Goal: Task Accomplishment & Management: Complete application form

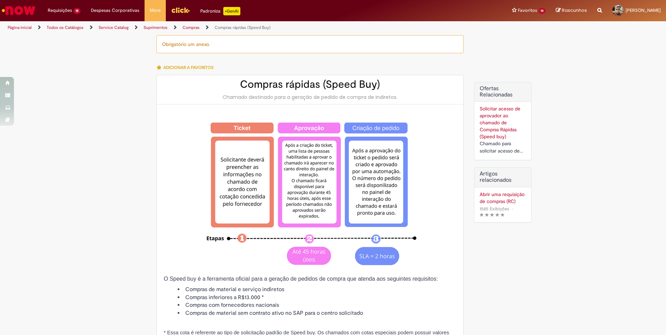
select select "**********"
select select "*******"
select select "**********"
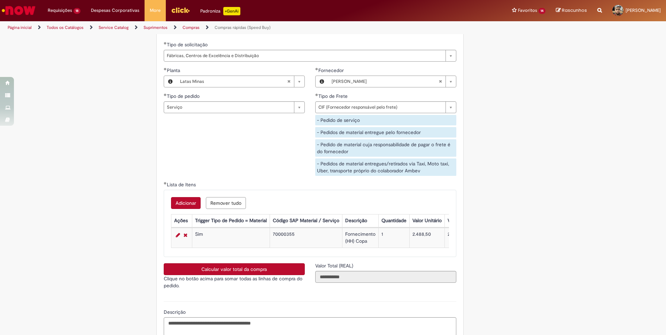
scroll to position [1137, 0]
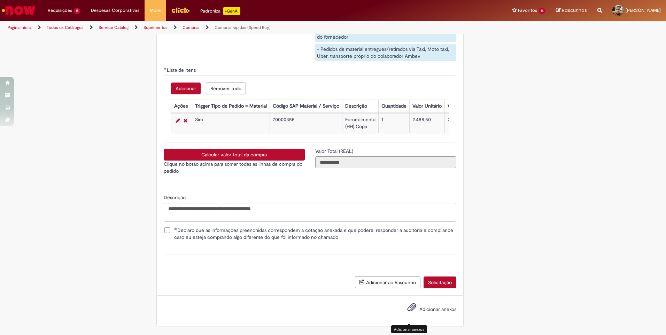
click at [405, 306] on button "Adicionar anexos" at bounding box center [411, 309] width 13 height 16
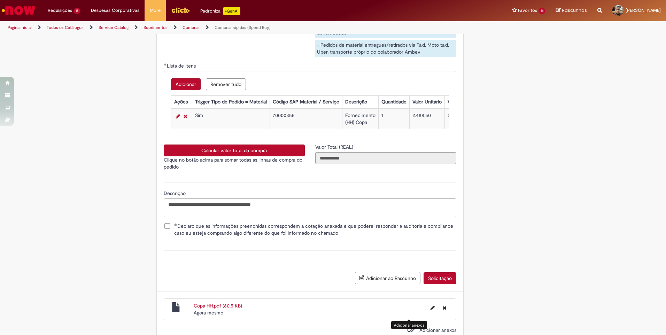
click at [429, 282] on button "Solicitação" at bounding box center [439, 278] width 33 height 12
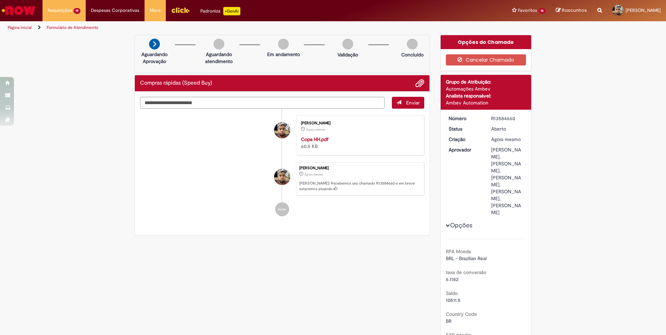
click at [494, 118] on div "R13584660" at bounding box center [507, 118] width 32 height 7
copy div "R13584660"
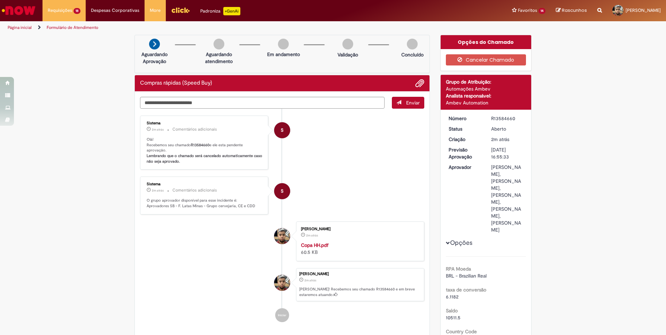
click at [195, 143] on b "R13584660" at bounding box center [200, 144] width 18 height 5
copy p "R13584660"
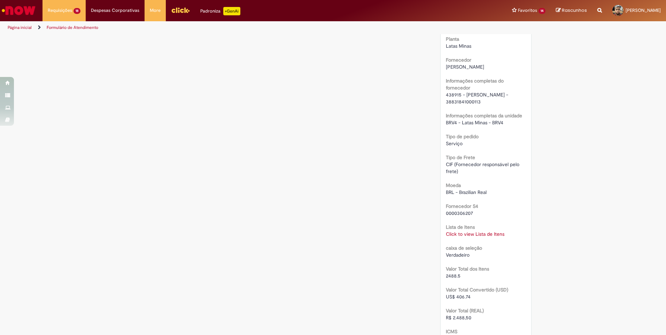
scroll to position [627, 0]
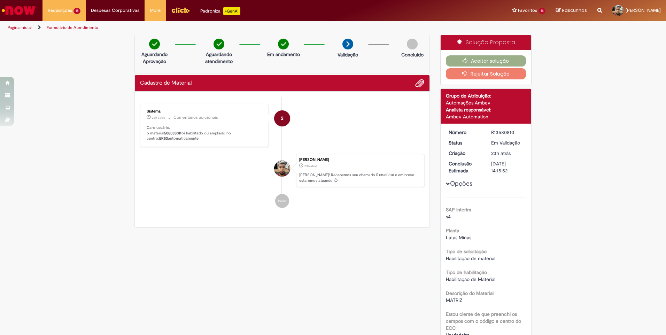
click at [597, 11] on icon "Search from all sources" at bounding box center [599, 6] width 5 height 13
click at [570, 13] on input "text" at bounding box center [586, 11] width 32 height 12
click at [179, 176] on li "Marcos Vinicius Duraes Victor 23h atrás 23 horas atrás Ola! Recebemos seu chama…" at bounding box center [282, 170] width 284 height 33
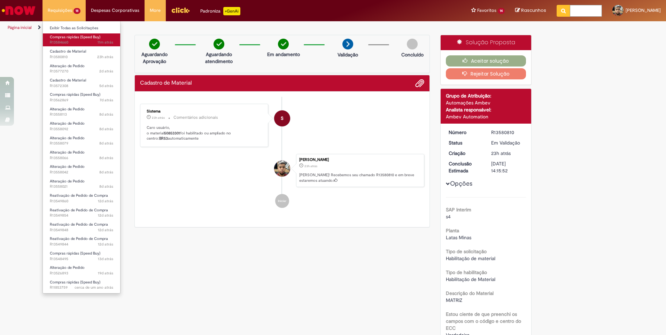
click at [72, 41] on span "11m atrás 11 minutos atrás R13584660" at bounding box center [81, 43] width 63 height 6
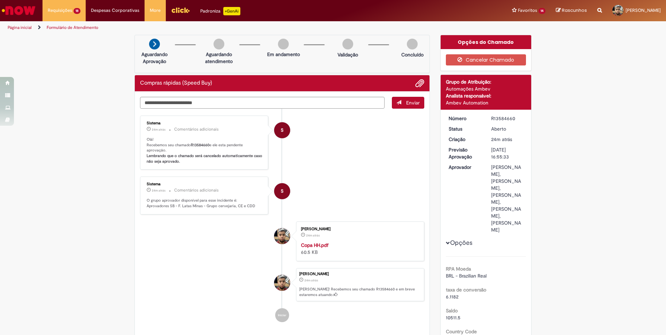
click at [198, 145] on b "R13584660" at bounding box center [200, 144] width 18 height 5
copy p "R13584660"
